Goal: Information Seeking & Learning: Learn about a topic

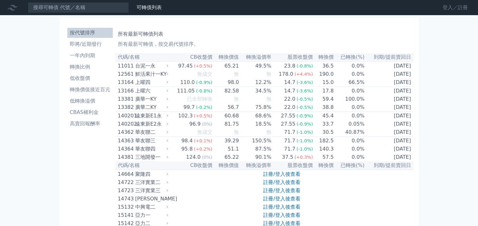
click at [446, 6] on link "登入／註冊" at bounding box center [454, 8] width 35 height 10
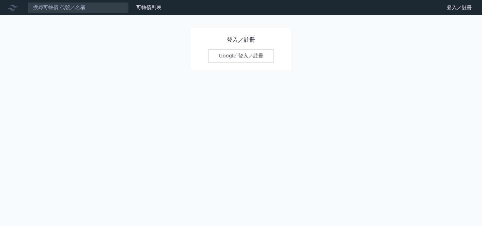
click at [236, 54] on link "Google 登入／註冊" at bounding box center [241, 55] width 66 height 13
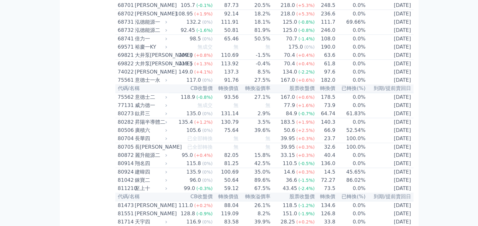
scroll to position [3156, 0]
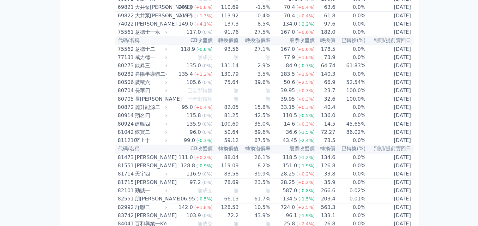
drag, startPoint x: 110, startPoint y: 178, endPoint x: 345, endPoint y: 188, distance: 235.0
drag, startPoint x: 413, startPoint y: 189, endPoint x: 126, endPoint y: 183, distance: 287.3
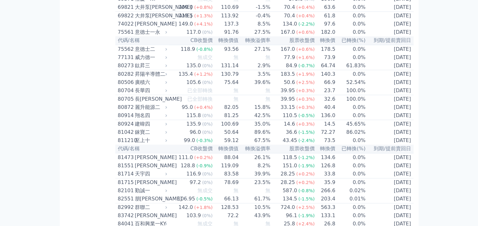
drag, startPoint x: 126, startPoint y: 183, endPoint x: 101, endPoint y: 183, distance: 24.6
drag, startPoint x: 110, startPoint y: 182, endPoint x: 404, endPoint y: 187, distance: 294.5
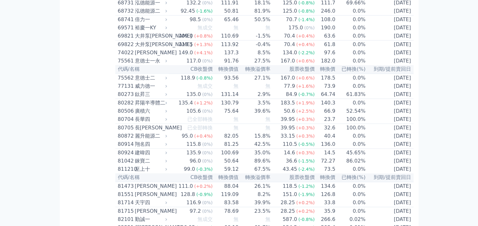
scroll to position [3151, 0]
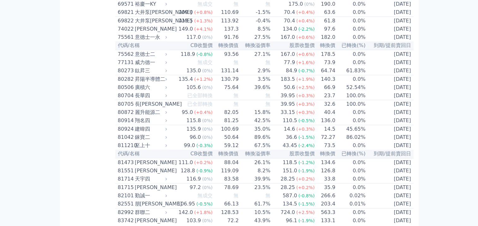
drag, startPoint x: 169, startPoint y: 183, endPoint x: 411, endPoint y: 190, distance: 241.5
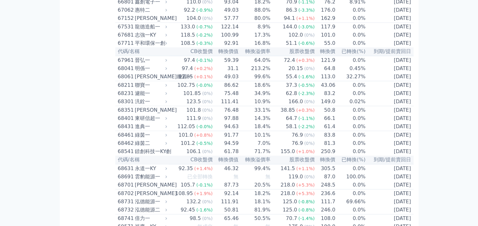
scroll to position [2889, 0]
